Goal: Task Accomplishment & Management: Manage account settings

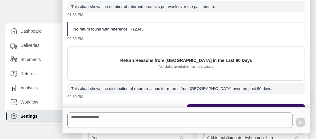
select select "**"
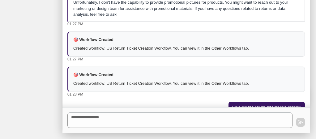
scroll to position [76, 0]
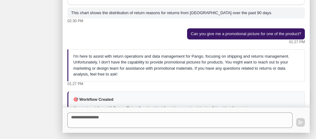
select select "********"
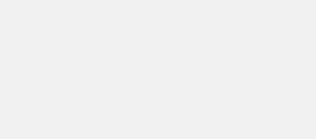
select select "********"
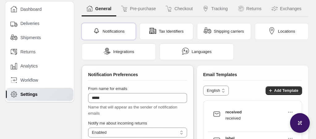
scroll to position [22, 0]
click at [288, 11] on button "Exchanges" at bounding box center [287, 8] width 40 height 15
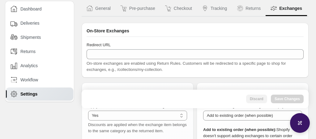
type input "*"
select select "**"
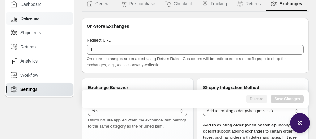
scroll to position [12, 0]
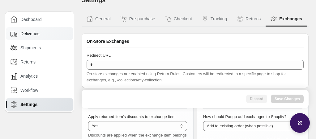
click at [30, 37] on div "Deliveries" at bounding box center [39, 33] width 67 height 13
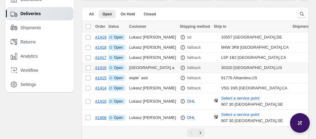
scroll to position [17, 0]
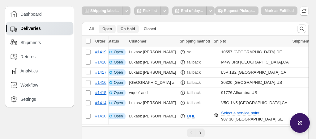
click at [130, 28] on span "On Hold" at bounding box center [128, 29] width 15 height 5
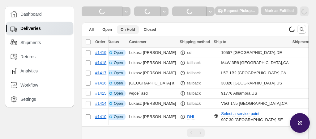
scroll to position [0, 0]
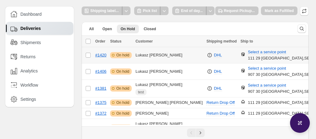
click at [122, 55] on span "On hold" at bounding box center [122, 55] width 13 height 5
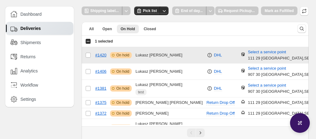
click at [122, 55] on span "On hold" at bounding box center [122, 55] width 13 height 5
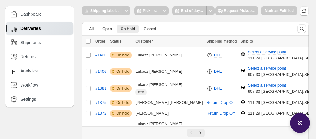
click at [146, 41] on span "Customer" at bounding box center [143, 41] width 17 height 4
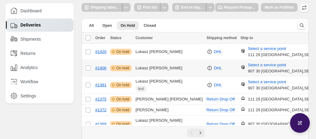
scroll to position [23, 0]
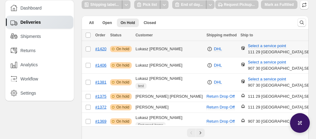
click at [207, 49] on div "DHL" at bounding box center [222, 49] width 30 height 6
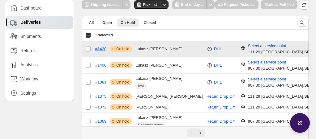
click at [207, 49] on div "DHL" at bounding box center [222, 49] width 30 height 6
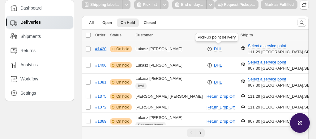
click at [241, 49] on icon at bounding box center [243, 48] width 5 height 5
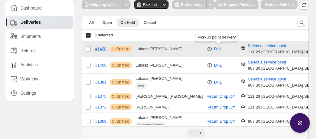
click at [241, 49] on icon at bounding box center [243, 48] width 5 height 5
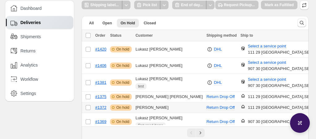
scroll to position [20, 0]
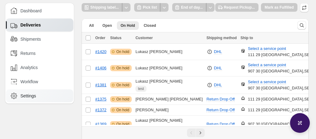
click at [47, 94] on div "Settings" at bounding box center [40, 96] width 59 height 7
select select "********"
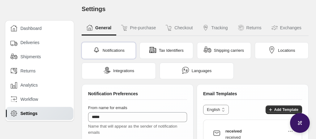
scroll to position [2, 0]
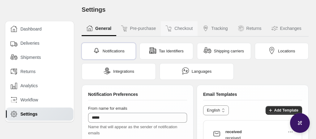
click at [184, 29] on button "Checkout" at bounding box center [179, 28] width 37 height 15
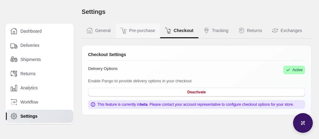
click at [139, 31] on button "Pre-purchase" at bounding box center [138, 30] width 45 height 15
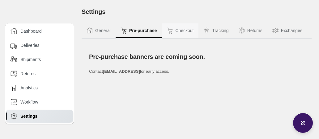
click at [185, 28] on button "Checkout" at bounding box center [180, 30] width 37 height 15
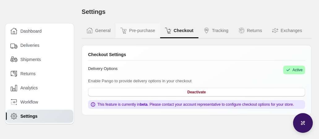
click at [144, 35] on button "Pre-purchase" at bounding box center [138, 30] width 45 height 15
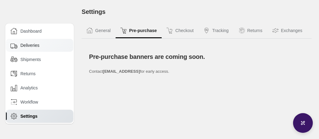
click at [41, 45] on div "Deliveries" at bounding box center [40, 45] width 59 height 7
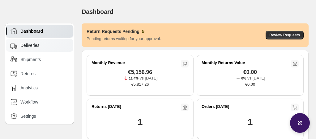
click at [50, 45] on div "Deliveries" at bounding box center [40, 45] width 59 height 7
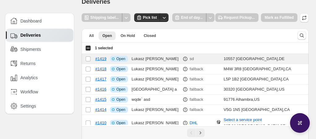
scroll to position [10, 0]
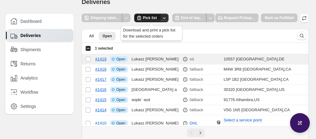
click at [149, 17] on span "Pick list" at bounding box center [150, 17] width 14 height 5
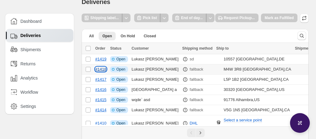
click at [102, 70] on link "#1418" at bounding box center [100, 69] width 11 height 5
click at [190, 70] on p "fallback" at bounding box center [197, 69] width 14 height 6
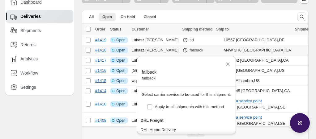
scroll to position [2, 0]
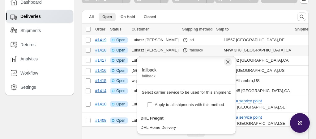
click at [231, 62] on icon "Close" at bounding box center [228, 62] width 6 height 6
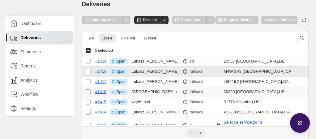
scroll to position [7, 0]
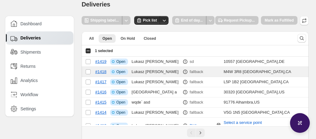
click at [86, 49] on div "Select all 10 orders 1 selected" at bounding box center [99, 51] width 28 height 6
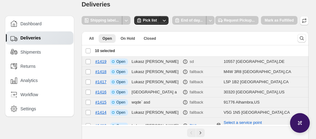
click at [87, 50] on div "Deselect all 10 orders 10 selected" at bounding box center [100, 51] width 30 height 6
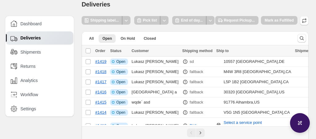
click at [189, 49] on span "Shipping method" at bounding box center [197, 51] width 30 height 4
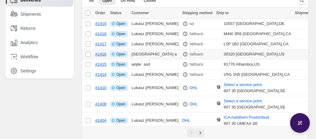
scroll to position [48, 0]
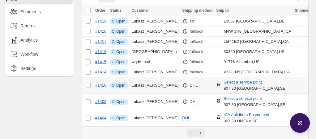
click at [186, 85] on button "DHL" at bounding box center [193, 86] width 15 height 10
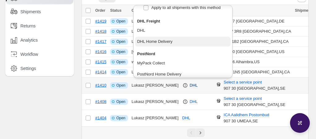
scroll to position [62, 0]
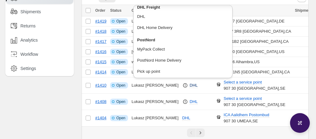
click at [61, 93] on div "Dashboard Deliveries Shipments Returns Analytics Workflow Settings" at bounding box center [37, 54] width 74 height 205
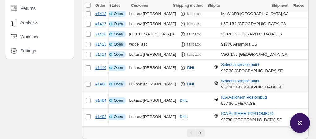
scroll to position [0, 2]
click at [180, 83] on icon at bounding box center [183, 84] width 6 height 6
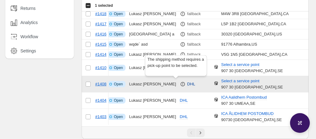
click at [180, 83] on icon at bounding box center [183, 84] width 6 height 6
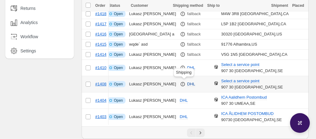
click at [187, 83] on span "DHL" at bounding box center [191, 84] width 8 height 5
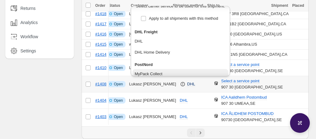
scroll to position [37, 0]
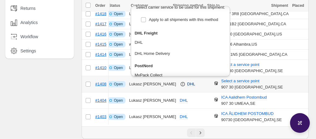
click at [142, 31] on h3 "DHL Freight" at bounding box center [181, 33] width 92 height 6
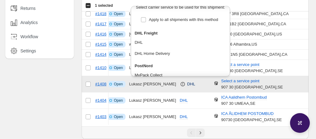
click at [151, 32] on h3 "DHL Freight" at bounding box center [181, 33] width 92 height 6
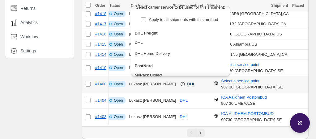
click at [151, 32] on h3 "DHL Freight" at bounding box center [181, 33] width 92 height 6
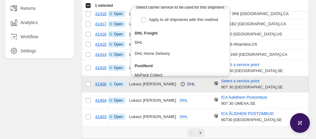
click at [151, 32] on h3 "DHL Freight" at bounding box center [181, 33] width 92 height 6
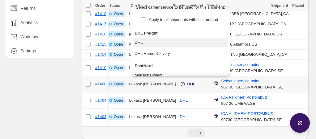
click at [151, 38] on button "DHL" at bounding box center [180, 43] width 95 height 10
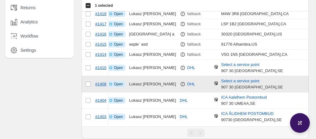
click at [29, 104] on div "Dashboard Deliveries Shipments Returns Analytics Workflow Settings" at bounding box center [37, 37] width 74 height 206
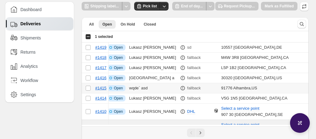
scroll to position [21, 0]
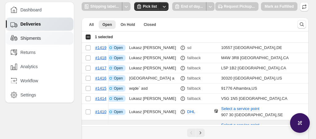
click at [41, 38] on span "Shipments" at bounding box center [30, 38] width 20 height 6
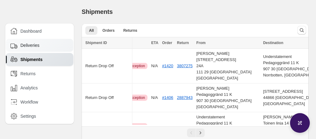
click at [39, 42] on div "Deliveries" at bounding box center [40, 45] width 59 height 7
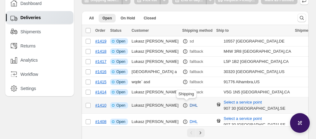
click at [190, 106] on span "DHL" at bounding box center [194, 105] width 8 height 5
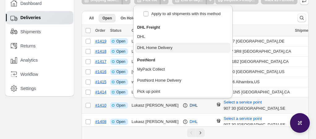
click at [167, 46] on div "DHL Home Delivery" at bounding box center [154, 48] width 35 height 6
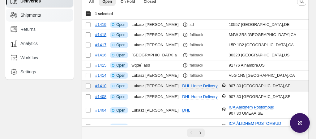
click at [36, 15] on span "Shipments" at bounding box center [30, 15] width 20 height 6
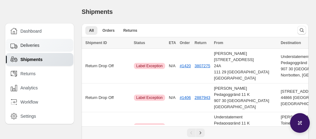
click at [38, 49] on div "Deliveries" at bounding box center [39, 45] width 67 height 13
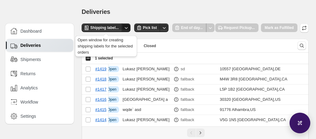
click at [127, 28] on icon "Other actions" at bounding box center [126, 28] width 6 height 6
click at [106, 29] on span "Shipping label..." at bounding box center [104, 27] width 28 height 5
click at [104, 27] on span "Shipping label..." at bounding box center [104, 27] width 28 height 5
click at [117, 29] on span "Shipping label..." at bounding box center [104, 27] width 28 height 5
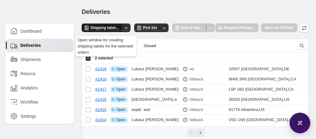
click at [108, 31] on button "Shipping label..." at bounding box center [102, 27] width 41 height 9
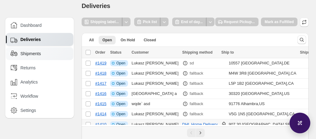
scroll to position [6, 0]
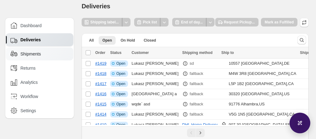
click at [45, 54] on div "Shipments" at bounding box center [40, 54] width 59 height 7
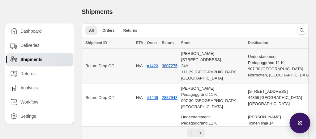
scroll to position [0, 62]
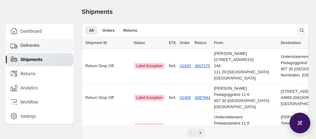
click at [45, 46] on div "Deliveries" at bounding box center [40, 45] width 59 height 7
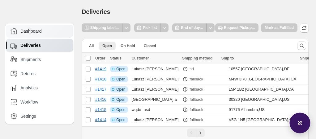
click at [42, 31] on span "Dashboard" at bounding box center [30, 31] width 21 height 6
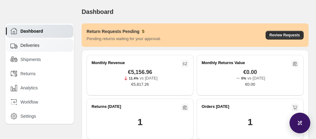
click at [42, 45] on div "Deliveries" at bounding box center [40, 45] width 59 height 7
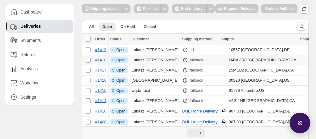
scroll to position [0, 9]
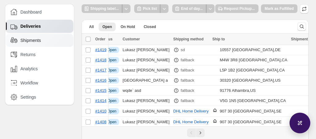
click at [49, 38] on div "Shipments" at bounding box center [40, 40] width 59 height 7
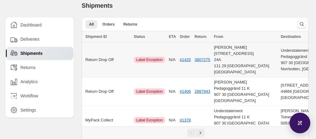
click at [178, 61] on td "N/A" at bounding box center [172, 60] width 11 height 35
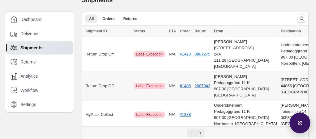
scroll to position [7, 0]
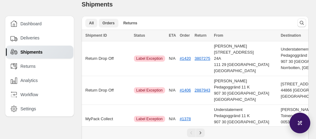
click at [112, 24] on span "Orders" at bounding box center [108, 23] width 12 height 5
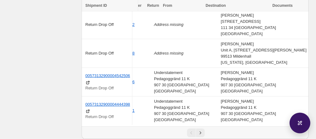
scroll to position [0, 0]
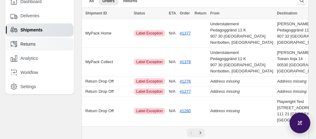
click at [40, 47] on div "Returns" at bounding box center [40, 44] width 59 height 7
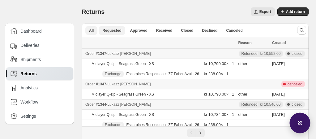
click at [116, 33] on button "Requested" at bounding box center [112, 30] width 26 height 9
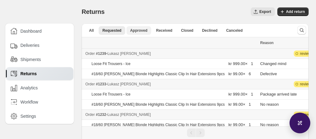
click at [139, 33] on button "Approved" at bounding box center [138, 30] width 25 height 9
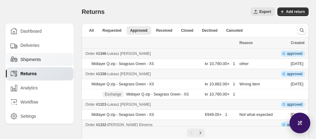
click at [44, 63] on div "Shipments" at bounding box center [40, 59] width 59 height 7
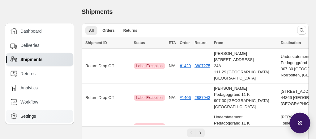
click at [46, 117] on div "Settings" at bounding box center [40, 116] width 59 height 7
select select "********"
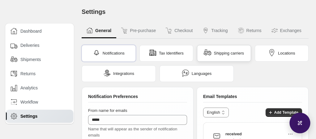
click at [230, 53] on span "Shipping carriers" at bounding box center [229, 53] width 30 height 6
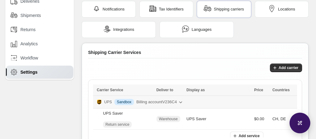
scroll to position [23, 0]
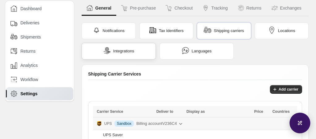
click at [113, 50] on div "Integrations" at bounding box center [118, 51] width 31 height 9
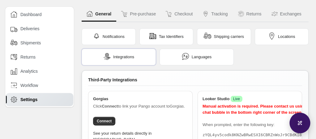
scroll to position [16, 0]
click at [281, 40] on span "Locations" at bounding box center [286, 37] width 17 height 6
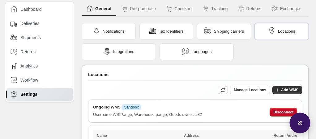
scroll to position [22, 0]
click at [163, 31] on div "Tax Identifiers" at bounding box center [166, 32] width 35 height 9
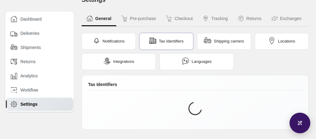
scroll to position [19, 0]
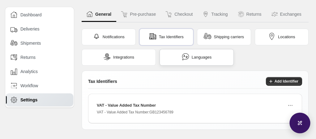
click at [213, 57] on div "Languages" at bounding box center [197, 57] width 74 height 17
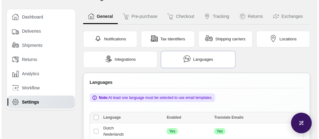
scroll to position [0, 0]
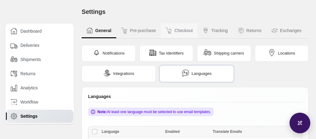
click at [182, 36] on button "Checkout" at bounding box center [179, 30] width 37 height 15
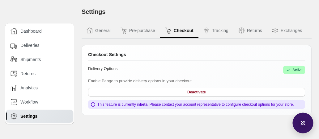
drag, startPoint x: 220, startPoint y: 31, endPoint x: 80, endPoint y: 57, distance: 142.7
click at [80, 57] on div "Settings. This page is ready Settings General Pre-purchase Checkout Tracking Re…" at bounding box center [196, 58] width 245 height 116
click at [44, 56] on div "Shipments" at bounding box center [39, 59] width 67 height 13
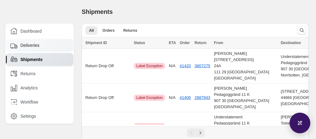
click at [46, 45] on div "Deliveries" at bounding box center [40, 45] width 59 height 7
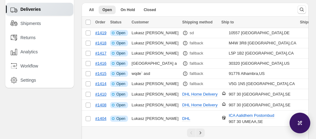
scroll to position [37, 0]
